Goal: Information Seeking & Learning: Learn about a topic

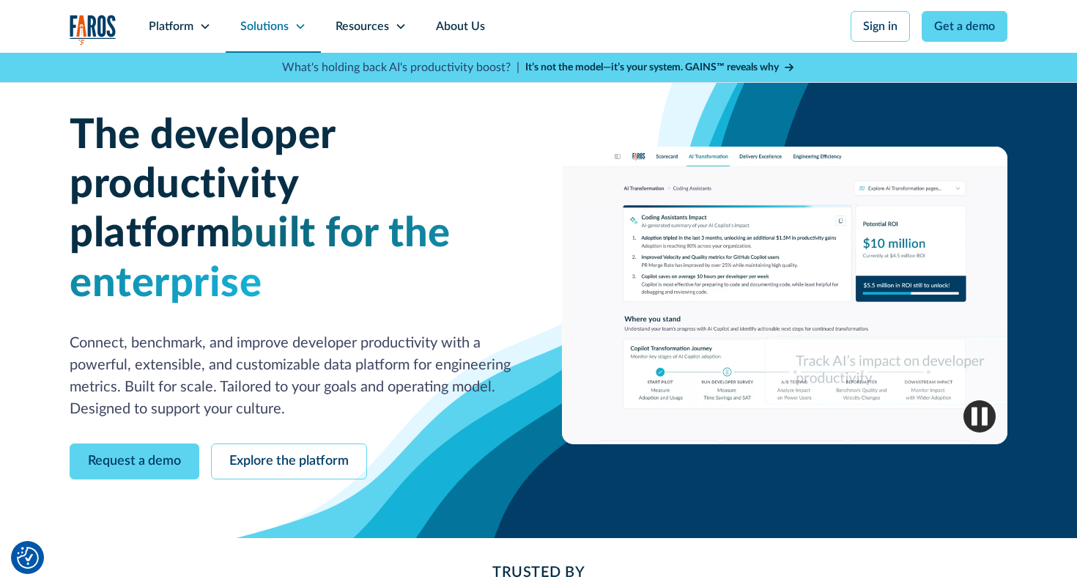
click at [297, 30] on icon at bounding box center [300, 27] width 12 height 12
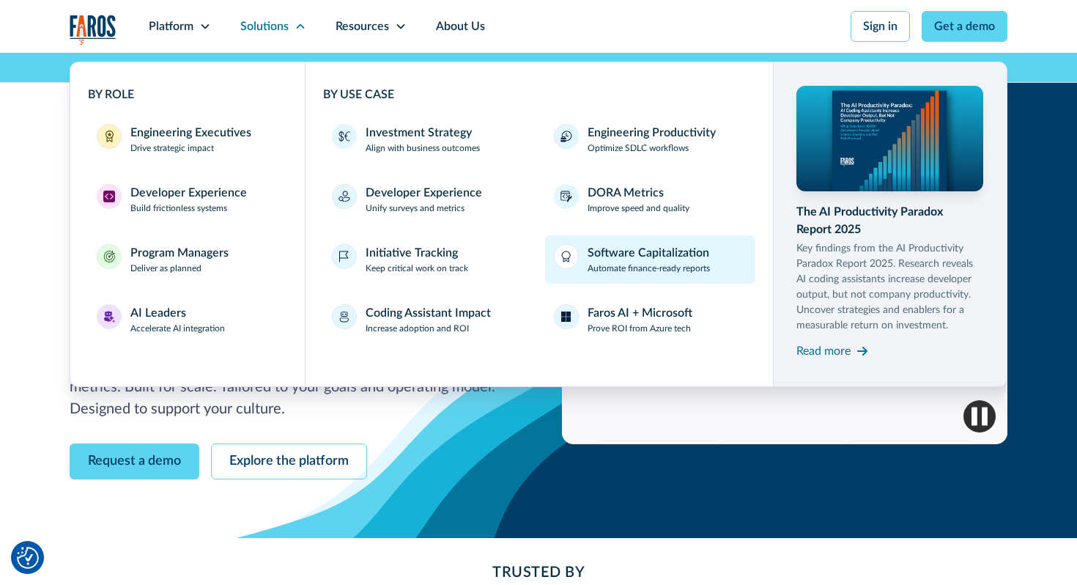
click at [687, 268] on p "Automate finance-ready reports" at bounding box center [648, 267] width 122 height 13
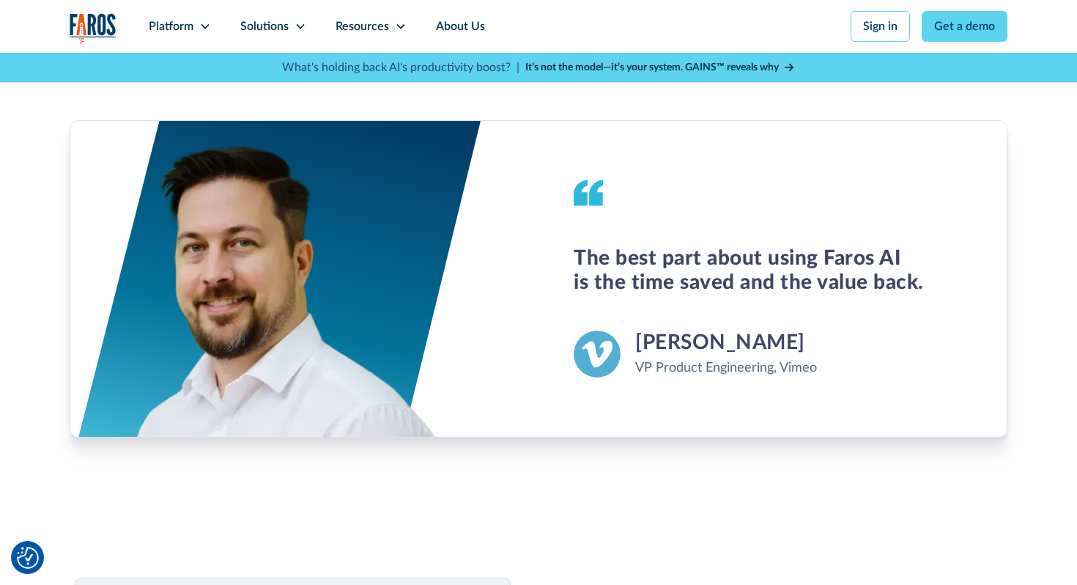
scroll to position [1908, 0]
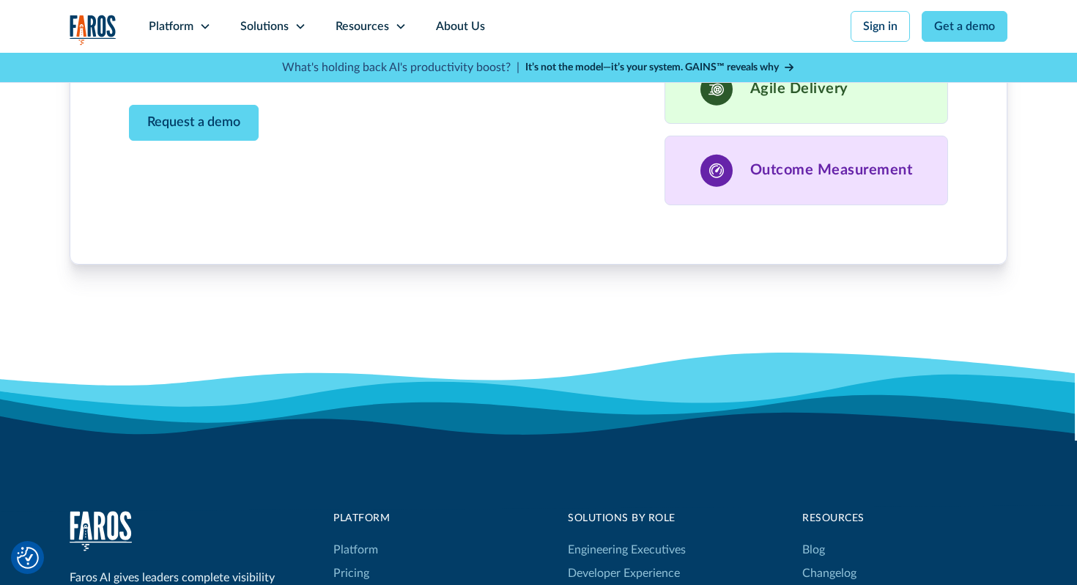
scroll to position [4073, 0]
